Goal: Information Seeking & Learning: Learn about a topic

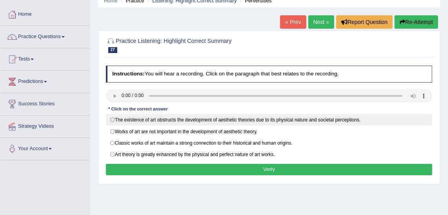
click at [154, 118] on label "The existence of art obstructs the development of aesthetic theories due to its…" at bounding box center [269, 120] width 327 height 12
radio input "true"
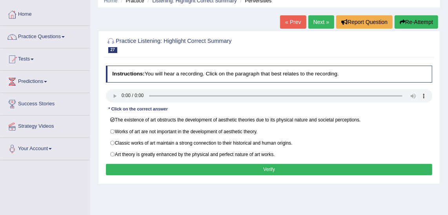
click at [166, 164] on button "Verify" at bounding box center [269, 169] width 327 height 11
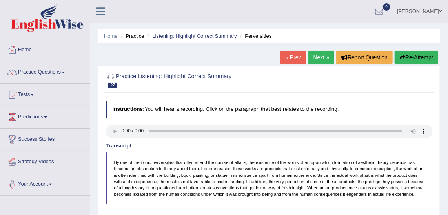
click at [318, 57] on link "Next »" at bounding box center [321, 57] width 26 height 13
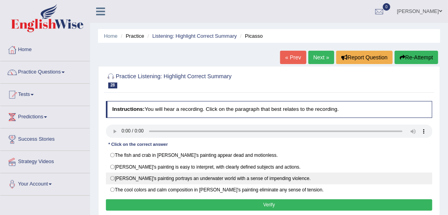
click at [221, 178] on label "Picasso's painting portrays an underwater world with a sense of impending viole…" at bounding box center [269, 178] width 327 height 12
radio input "true"
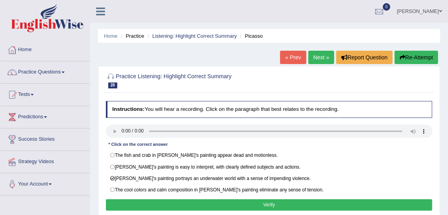
click at [285, 201] on button "Verify" at bounding box center [269, 204] width 327 height 11
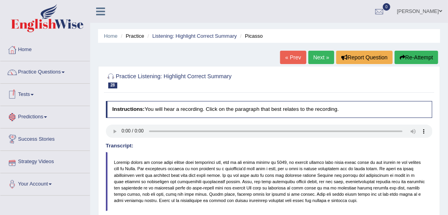
click at [32, 89] on link "Tests" at bounding box center [44, 94] width 89 height 20
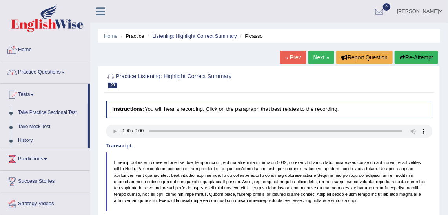
click at [63, 63] on link "Practice Questions" at bounding box center [44, 71] width 89 height 20
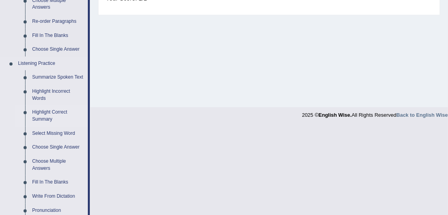
scroll to position [249, 0]
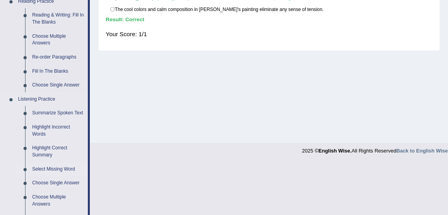
click at [66, 172] on link "Select Missing Word" at bounding box center [58, 169] width 59 height 14
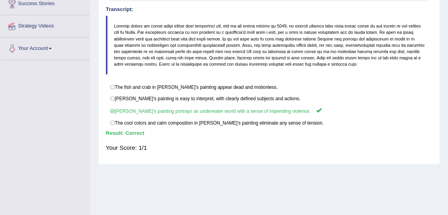
scroll to position [197, 0]
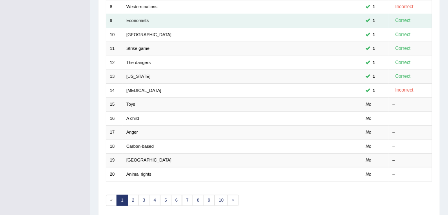
scroll to position [235, 0]
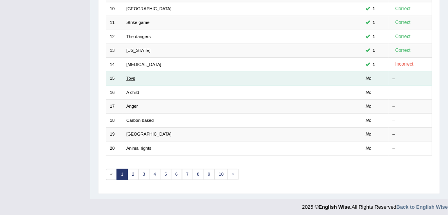
click at [129, 77] on link "Toys" at bounding box center [130, 78] width 9 height 5
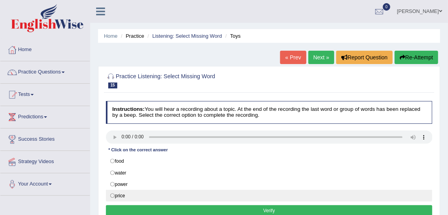
click at [123, 193] on label "price" at bounding box center [269, 195] width 327 height 12
radio input "true"
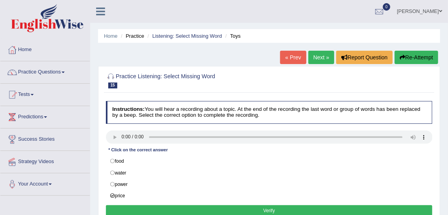
click at [212, 205] on button "Verify" at bounding box center [269, 210] width 327 height 11
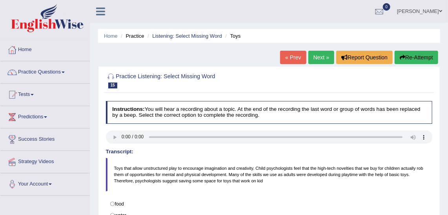
click at [324, 60] on link "Next »" at bounding box center [321, 57] width 26 height 13
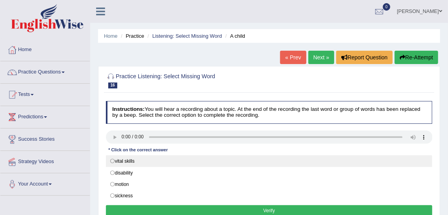
click at [139, 158] on label "vital skills" at bounding box center [269, 161] width 327 height 12
radio input "true"
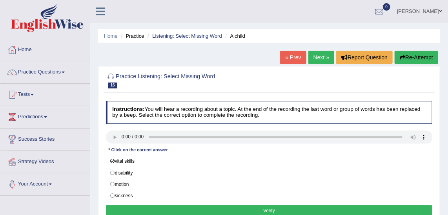
click at [213, 205] on button "Verify" at bounding box center [269, 210] width 327 height 11
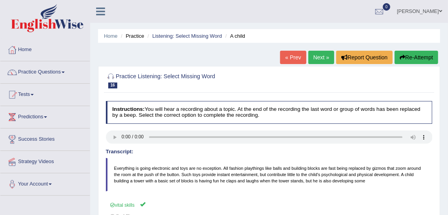
click at [319, 57] on link "Next »" at bounding box center [321, 57] width 26 height 13
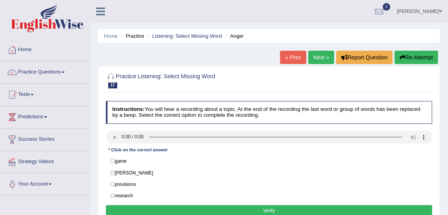
click at [417, 81] on div at bounding box center [269, 80] width 327 height 20
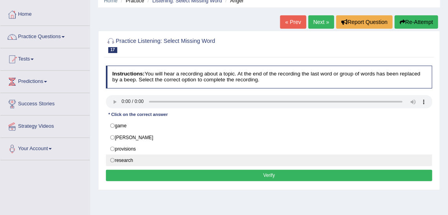
click at [123, 160] on label "research" at bounding box center [269, 160] width 327 height 12
radio input "true"
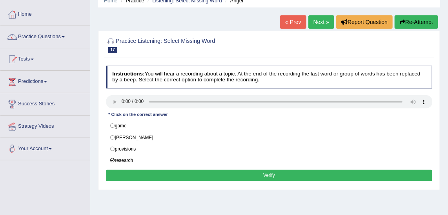
click at [197, 169] on button "Verify" at bounding box center [269, 174] width 327 height 11
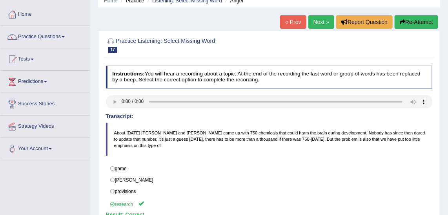
click at [319, 21] on link "Next »" at bounding box center [321, 21] width 26 height 13
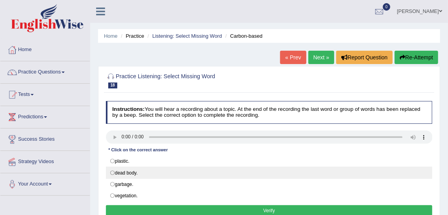
click at [130, 174] on label "dead body." at bounding box center [269, 172] width 327 height 12
radio input "true"
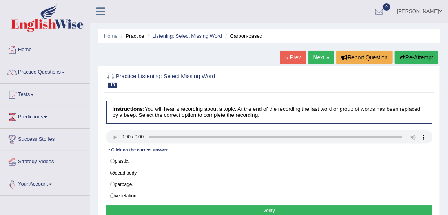
click at [214, 208] on button "Verify" at bounding box center [269, 210] width 327 height 11
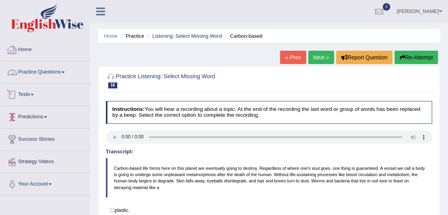
click at [43, 113] on link "Predictions" at bounding box center [44, 116] width 89 height 20
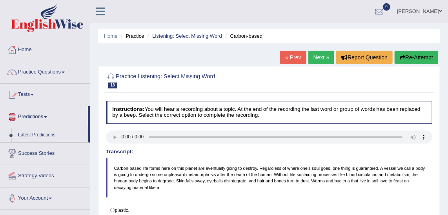
click at [36, 91] on link "Tests" at bounding box center [44, 94] width 89 height 20
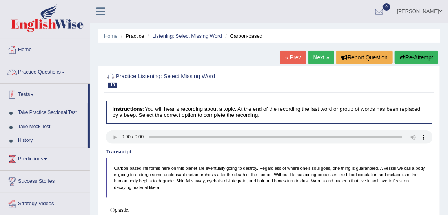
click at [55, 82] on li "Practice Questions Speaking Practice Read Aloud Repeat Sentence Describe Image …" at bounding box center [44, 72] width 89 height 22
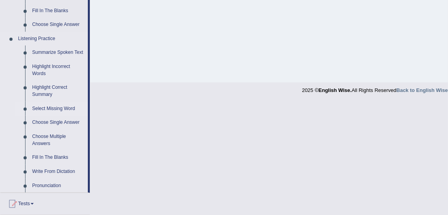
scroll to position [321, 0]
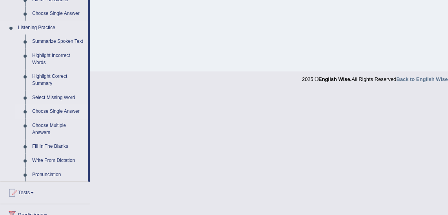
click at [67, 109] on link "Choose Single Answer" at bounding box center [58, 111] width 59 height 14
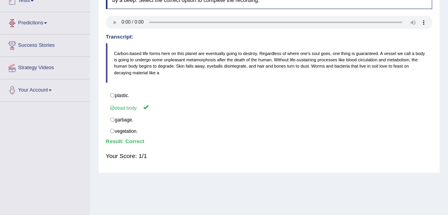
scroll to position [197, 0]
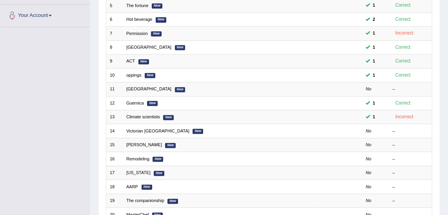
scroll to position [214, 0]
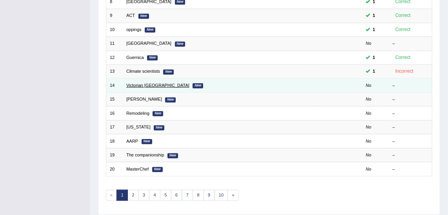
click at [146, 84] on link "Victorian [GEOGRAPHIC_DATA]" at bounding box center [157, 85] width 63 height 5
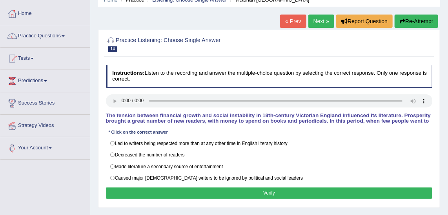
scroll to position [71, 0]
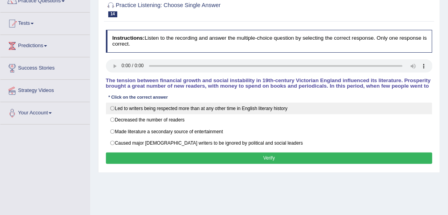
click at [180, 108] on label "Led to writers being respected more than at any other time in English literary …" at bounding box center [269, 108] width 327 height 12
radio input "true"
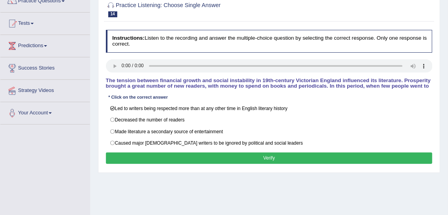
click at [278, 153] on button "Verify" at bounding box center [269, 157] width 327 height 11
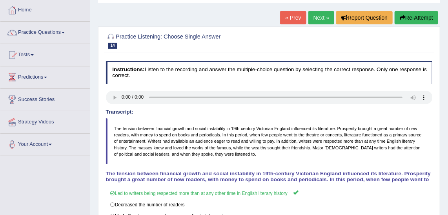
scroll to position [0, 0]
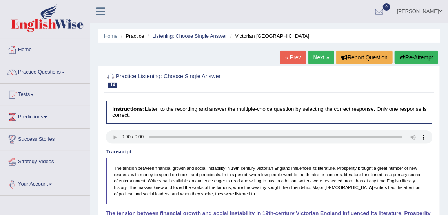
click at [328, 62] on link "Next »" at bounding box center [321, 57] width 26 height 13
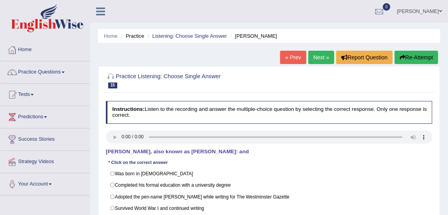
scroll to position [35, 0]
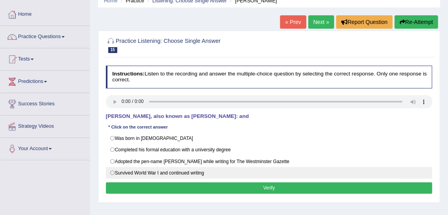
click at [216, 167] on label "Survived World War I and continued writing" at bounding box center [269, 173] width 327 height 12
radio input "true"
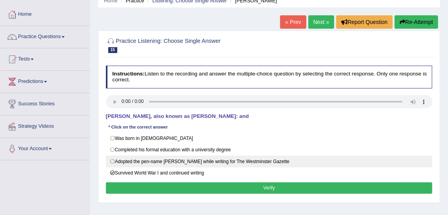
click at [244, 155] on label "Adopted the pen-name Saki while writing for The Westminster Gazette" at bounding box center [269, 161] width 327 height 12
radio input "true"
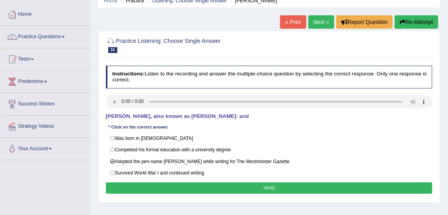
click at [274, 182] on button "Verify" at bounding box center [269, 187] width 327 height 11
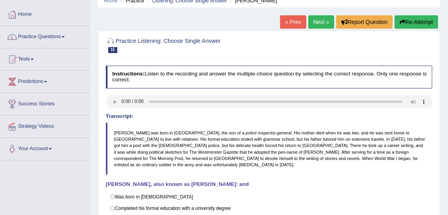
click at [319, 22] on link "Next »" at bounding box center [321, 21] width 26 height 13
